Goal: Navigation & Orientation: Find specific page/section

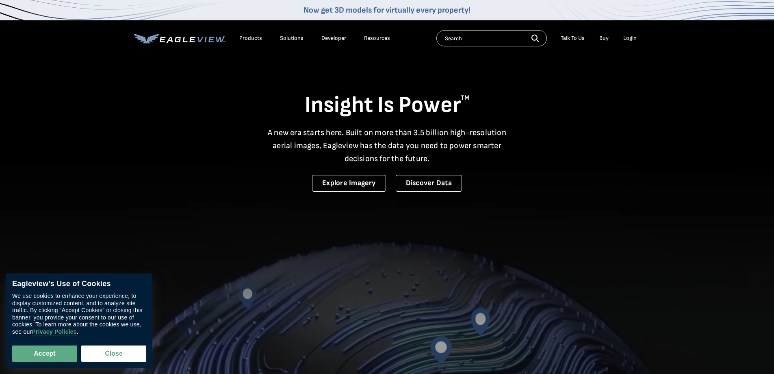
click at [632, 35] on div "Login" at bounding box center [630, 38] width 13 height 7
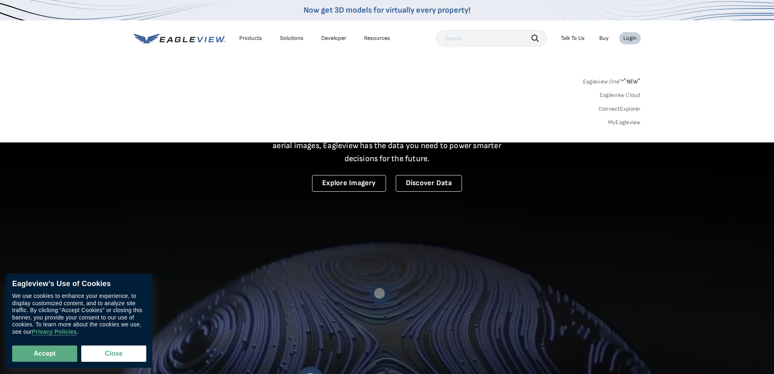
click at [489, 37] on input "text" at bounding box center [492, 38] width 111 height 16
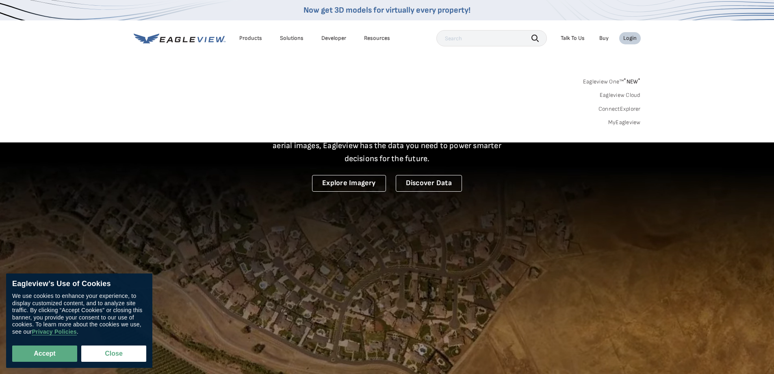
click at [626, 41] on div "Login" at bounding box center [630, 38] width 13 height 7
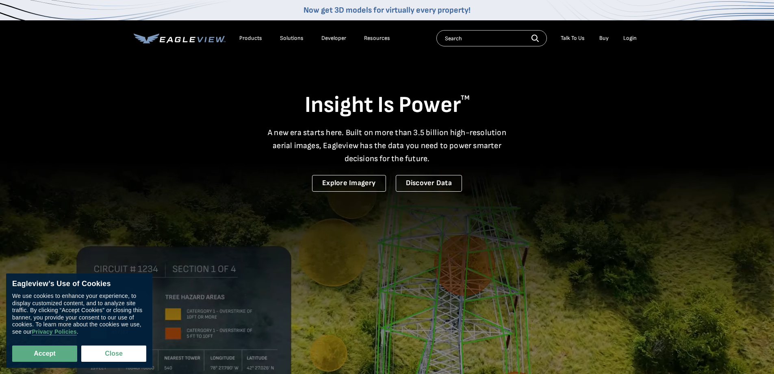
click at [630, 40] on div "Login" at bounding box center [630, 38] width 13 height 7
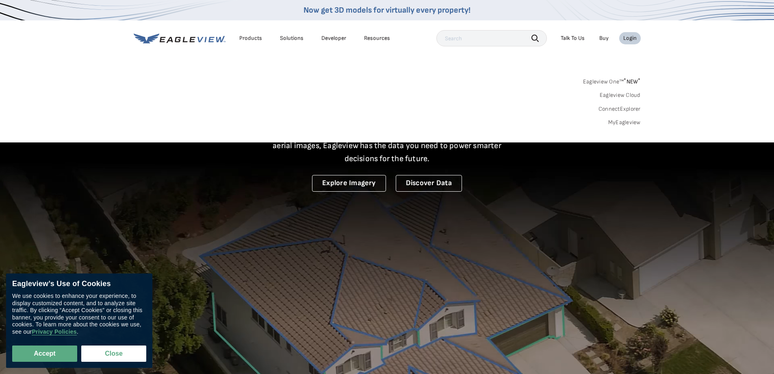
click at [630, 80] on span "* NEW *" at bounding box center [632, 81] width 17 height 7
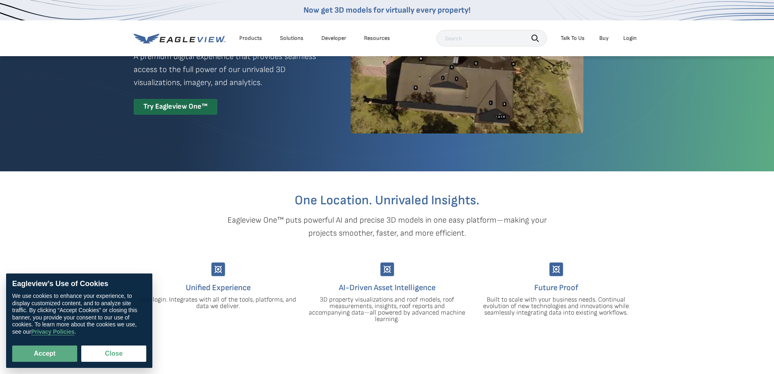
scroll to position [163, 0]
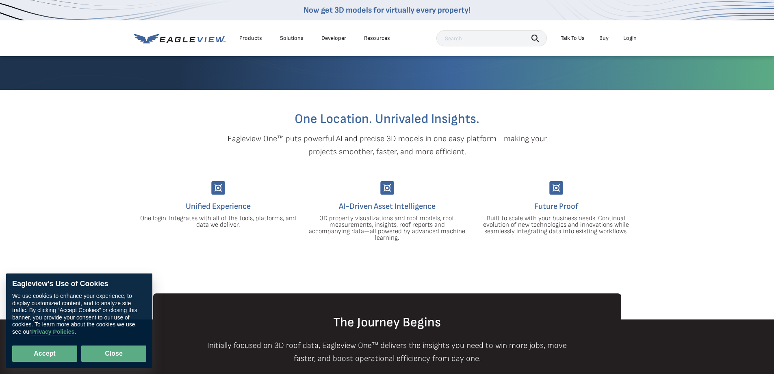
click at [109, 350] on button "Close" at bounding box center [113, 353] width 65 height 16
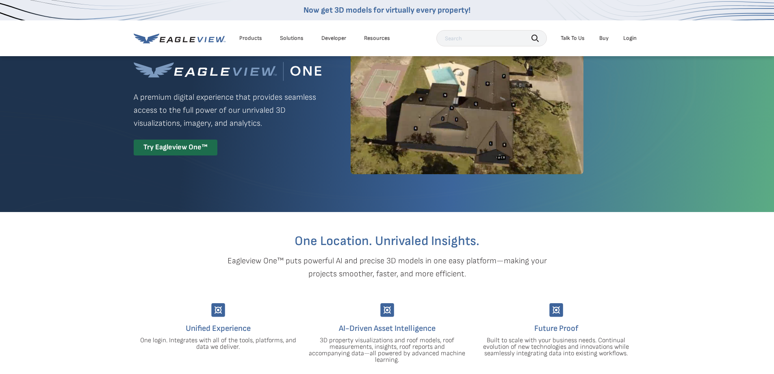
scroll to position [203, 0]
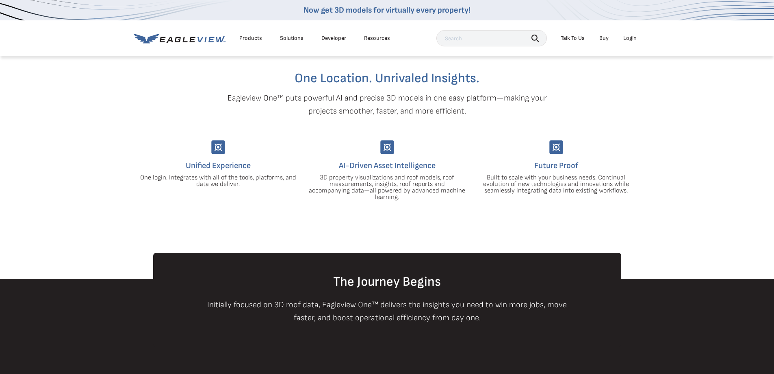
click at [213, 155] on div "Unified Experience One login. Integrates with all of the tools, platforms, and …" at bounding box center [218, 170] width 157 height 60
click at [210, 165] on h4 "Unified Experience" at bounding box center [218, 165] width 157 height 13
click at [213, 164] on h4 "Unified Experience" at bounding box center [218, 165] width 157 height 13
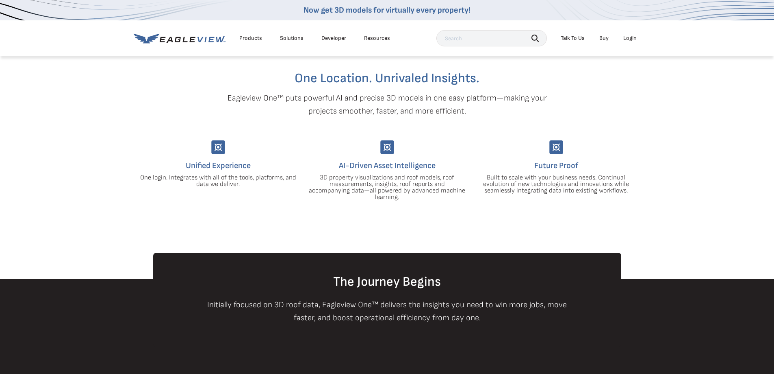
click at [631, 38] on div "Login" at bounding box center [630, 38] width 13 height 7
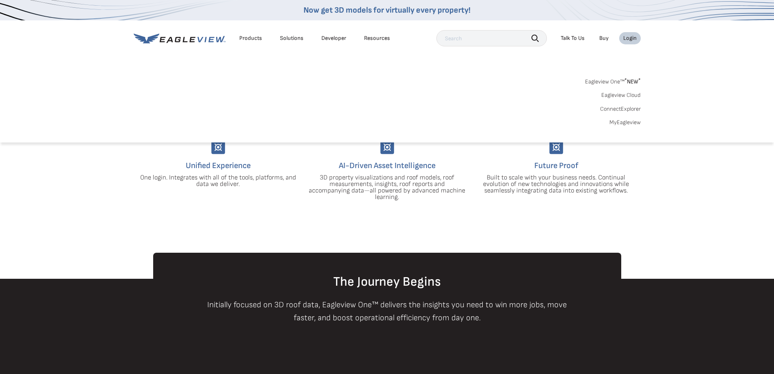
click at [625, 94] on link "Eagleview Cloud" at bounding box center [621, 94] width 39 height 7
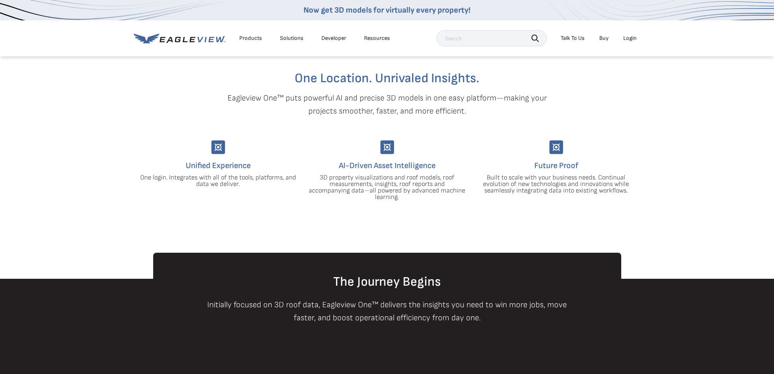
click at [630, 36] on div "Login" at bounding box center [630, 38] width 13 height 7
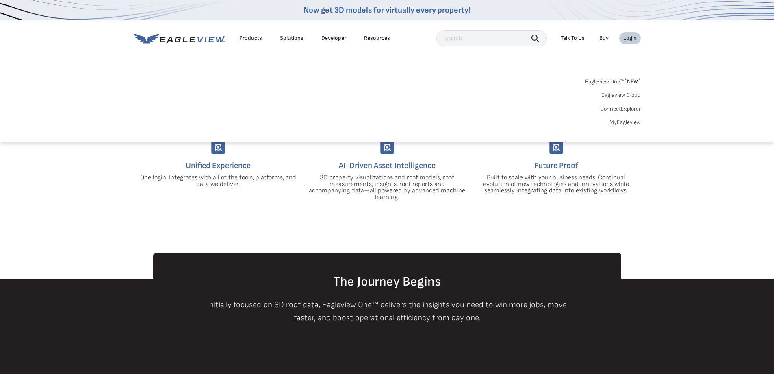
click at [613, 120] on link "MyEagleview" at bounding box center [625, 122] width 31 height 7
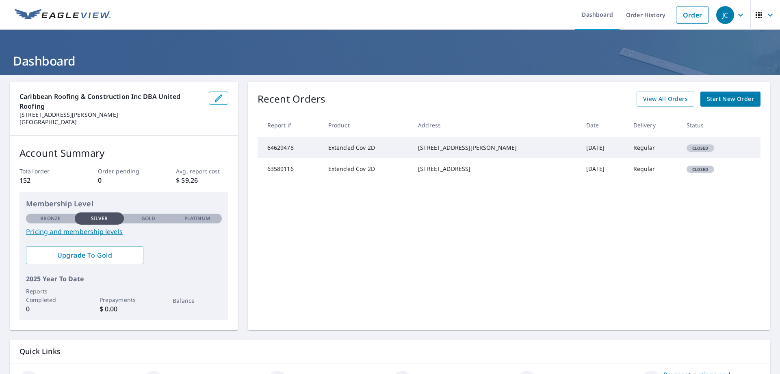
click at [154, 217] on p "Gold" at bounding box center [148, 218] width 14 height 7
click at [197, 215] on p "Platinum" at bounding box center [198, 218] width 26 height 7
click at [41, 219] on p "Bronze" at bounding box center [50, 218] width 20 height 7
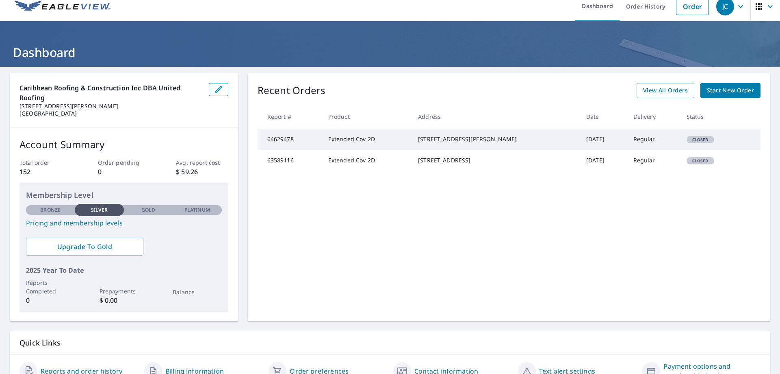
scroll to position [49, 0]
